Goal: Check status: Check status

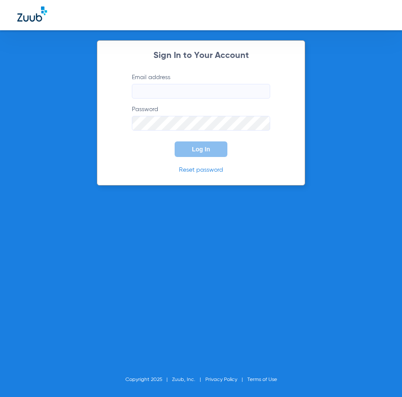
type input "[EMAIL_ADDRESS][DOMAIN_NAME]"
click at [201, 149] on span "Log In" at bounding box center [201, 149] width 18 height 7
